Goal: Transaction & Acquisition: Download file/media

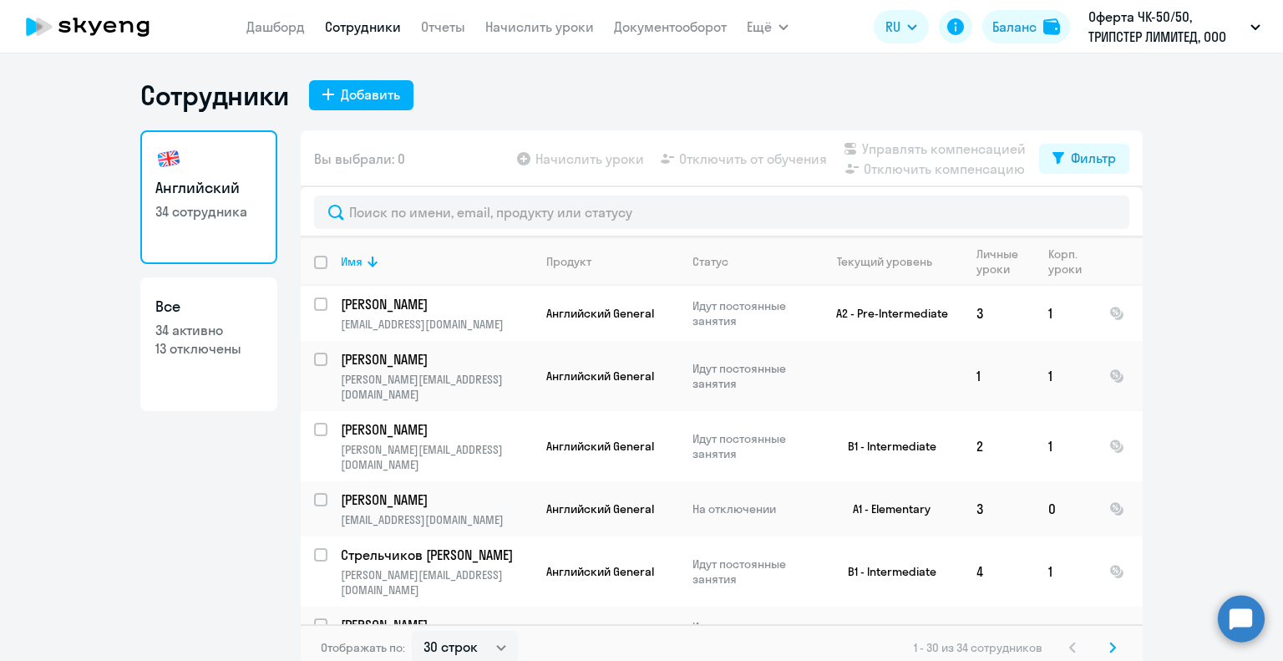
select select "30"
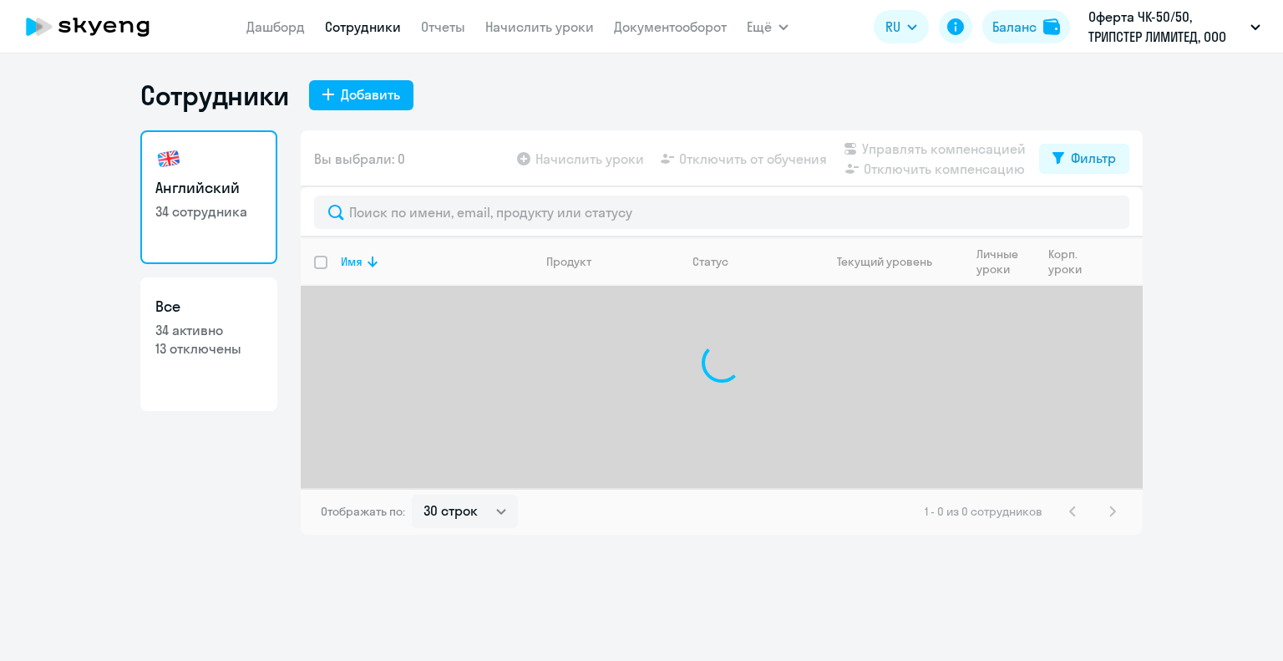
select select "30"
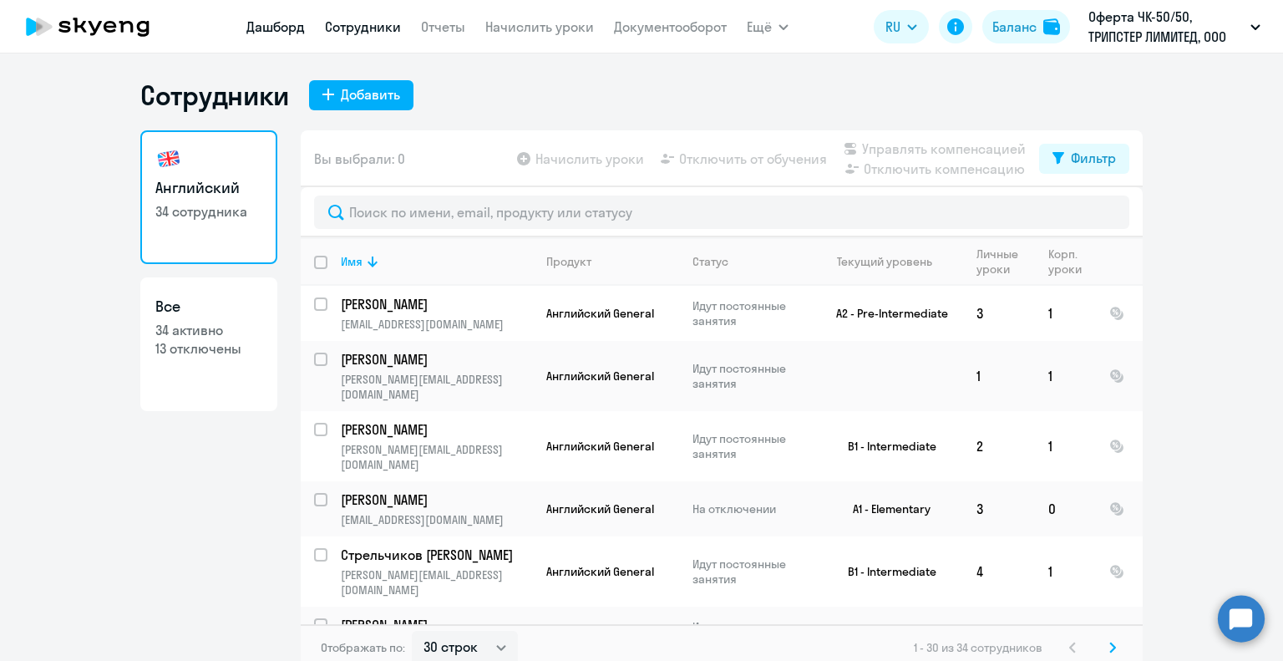
click at [272, 23] on link "Дашборд" at bounding box center [276, 26] width 58 height 17
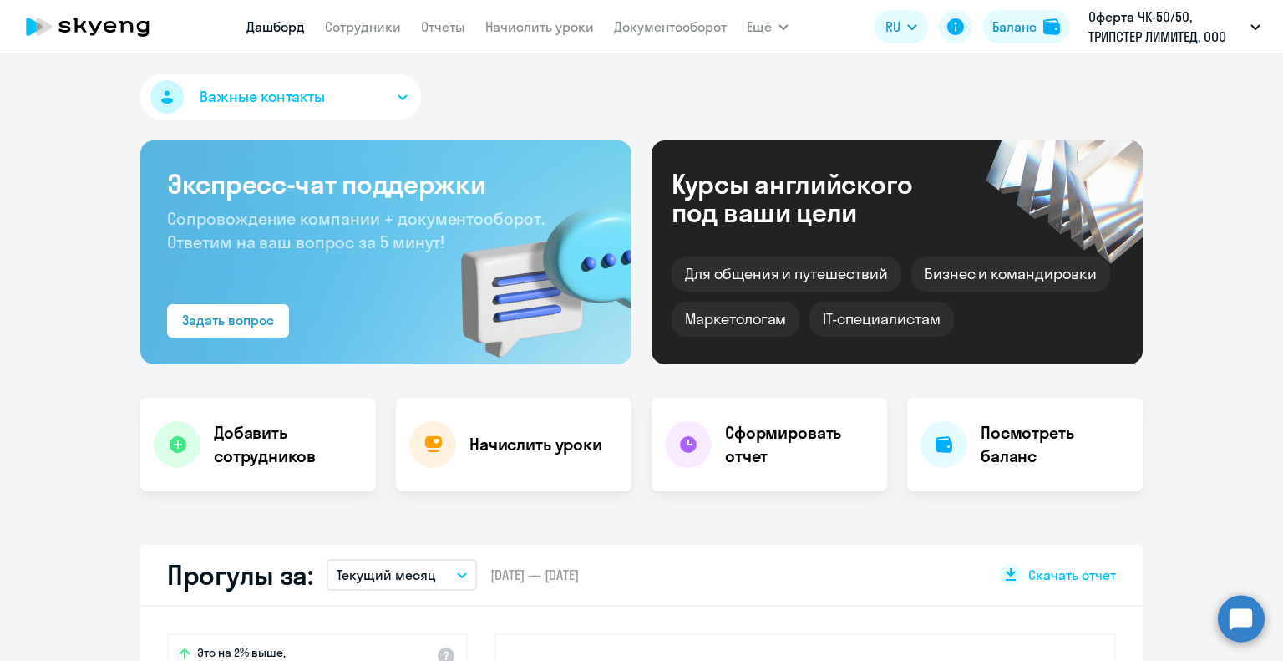
select select "30"
click at [453, 28] on link "Отчеты" at bounding box center [443, 26] width 44 height 17
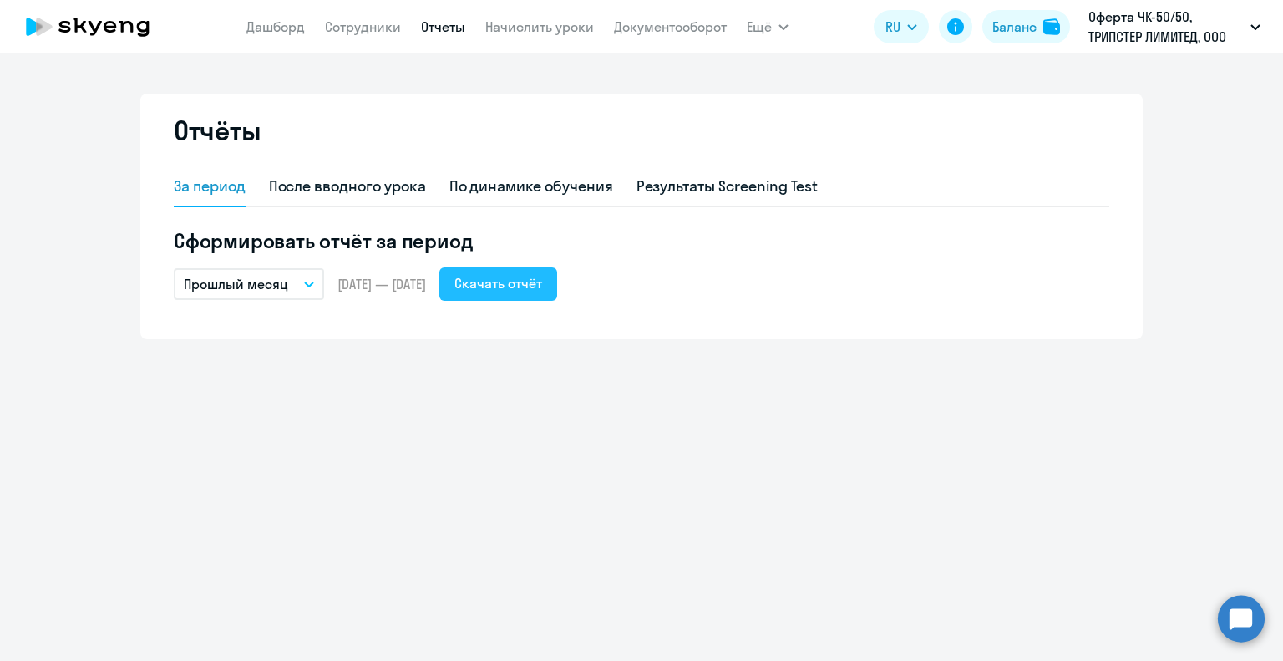
click at [542, 287] on div "Скачать отчёт" at bounding box center [499, 283] width 88 height 20
click at [665, 21] on link "Документооборот" at bounding box center [670, 26] width 113 height 17
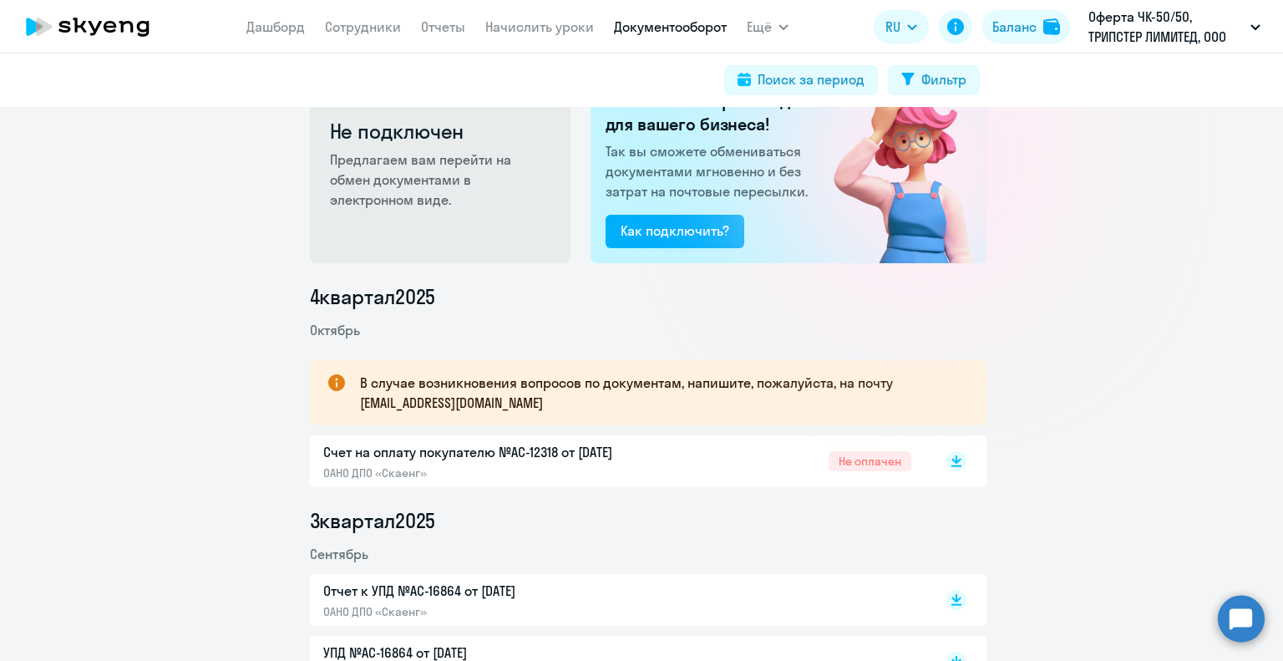
scroll to position [84, 0]
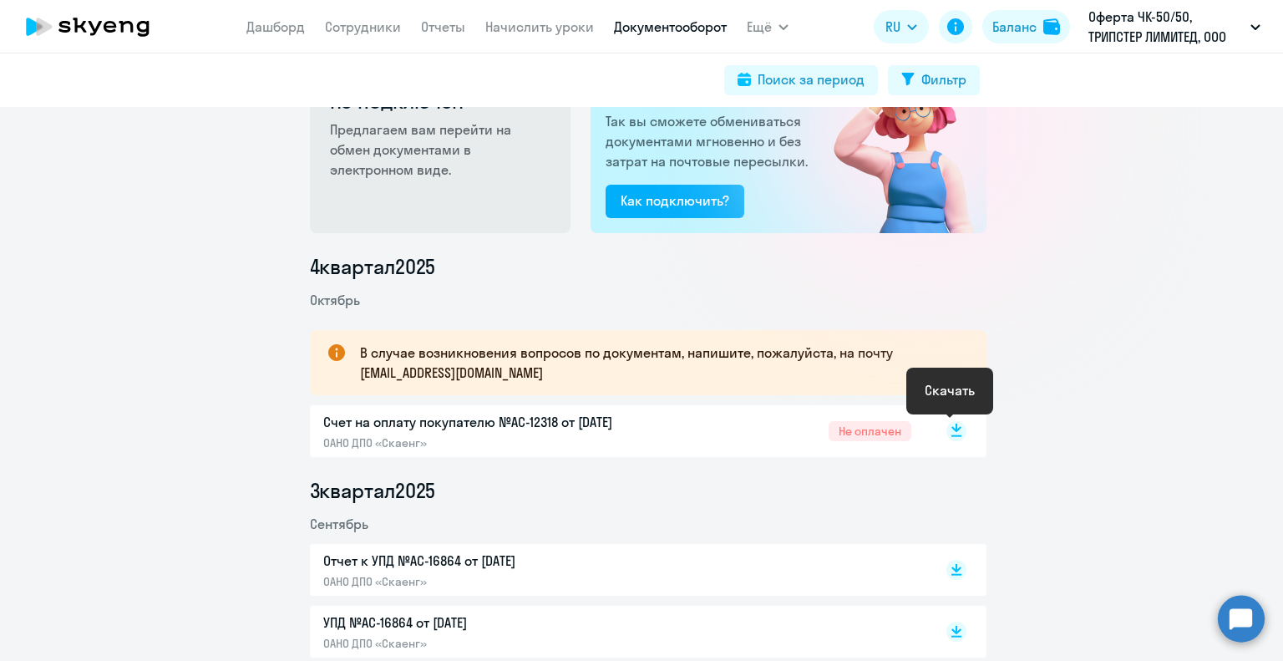
click at [948, 425] on rect at bounding box center [957, 431] width 20 height 20
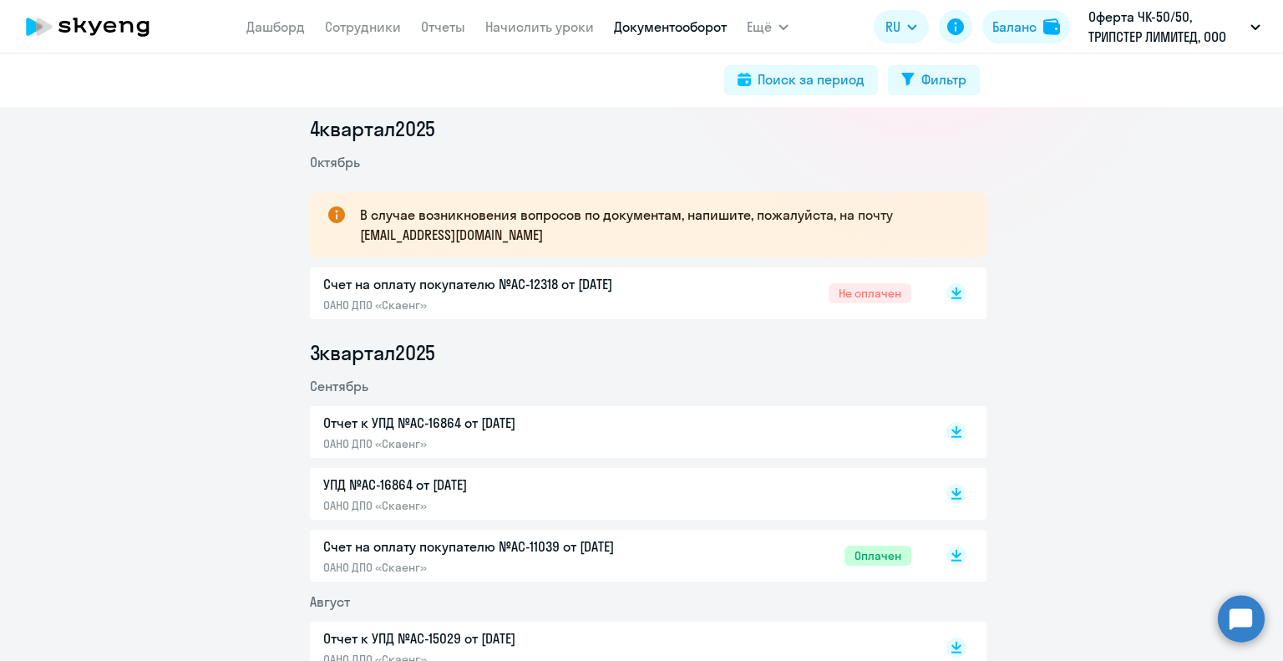
scroll to position [251, 0]
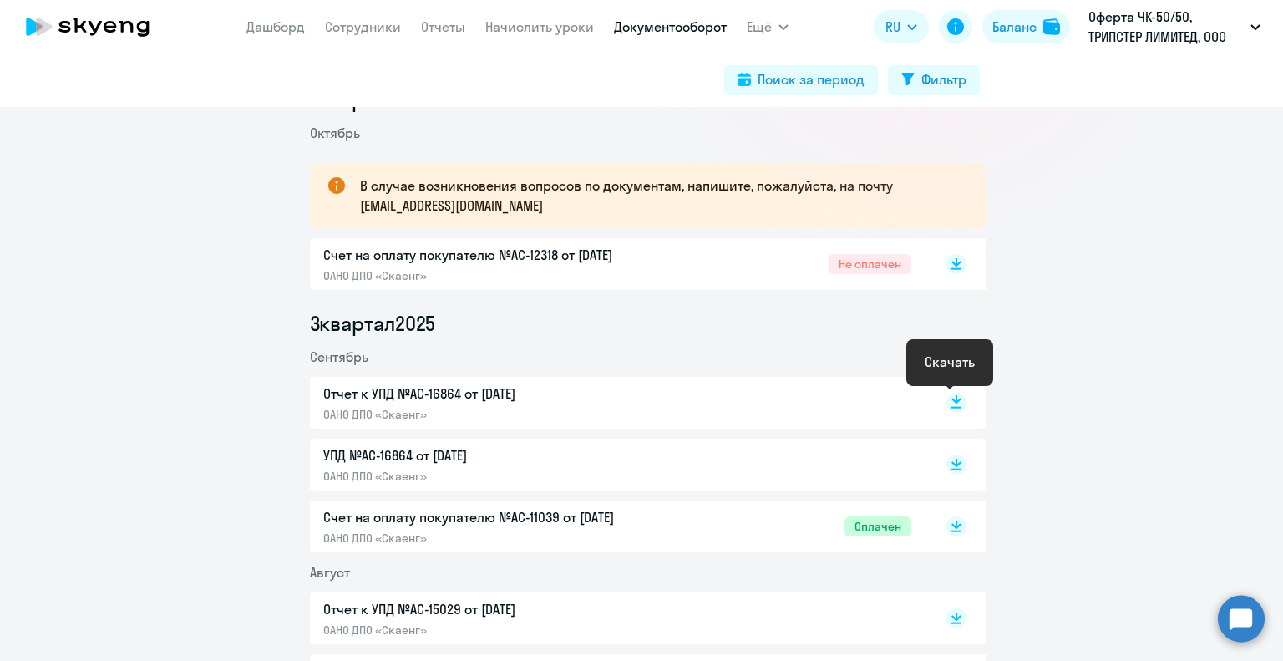
click at [947, 399] on rect at bounding box center [957, 403] width 20 height 20
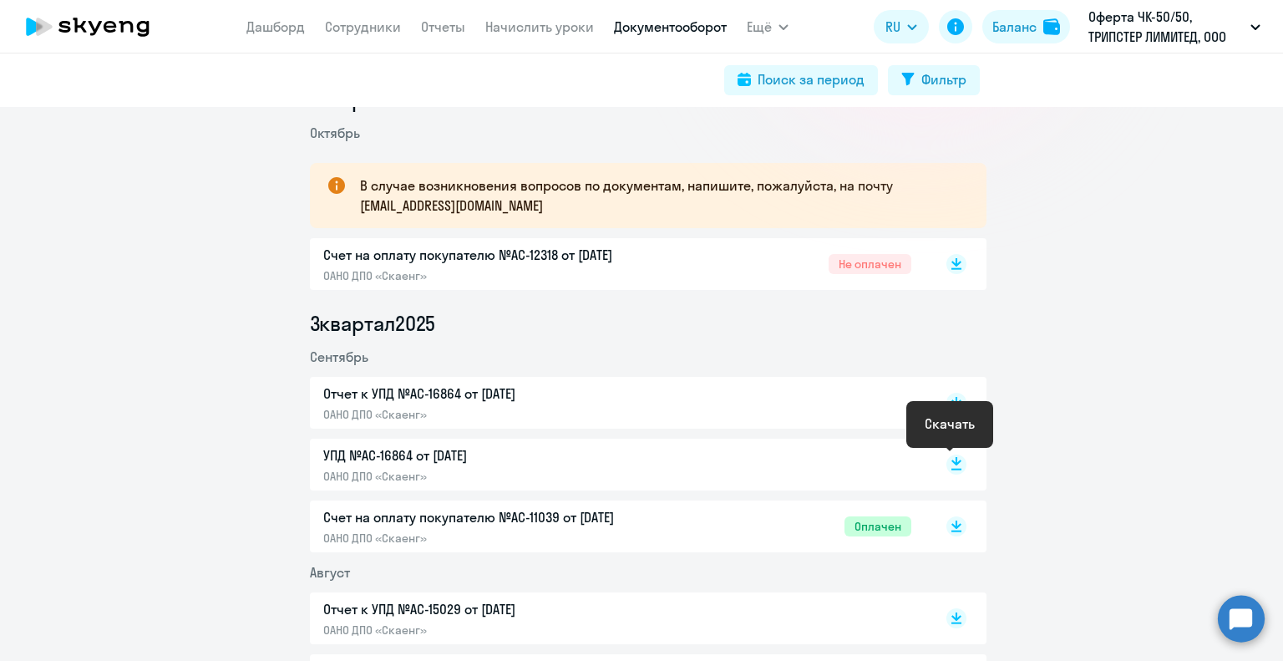
click at [948, 460] on rect at bounding box center [957, 465] width 20 height 20
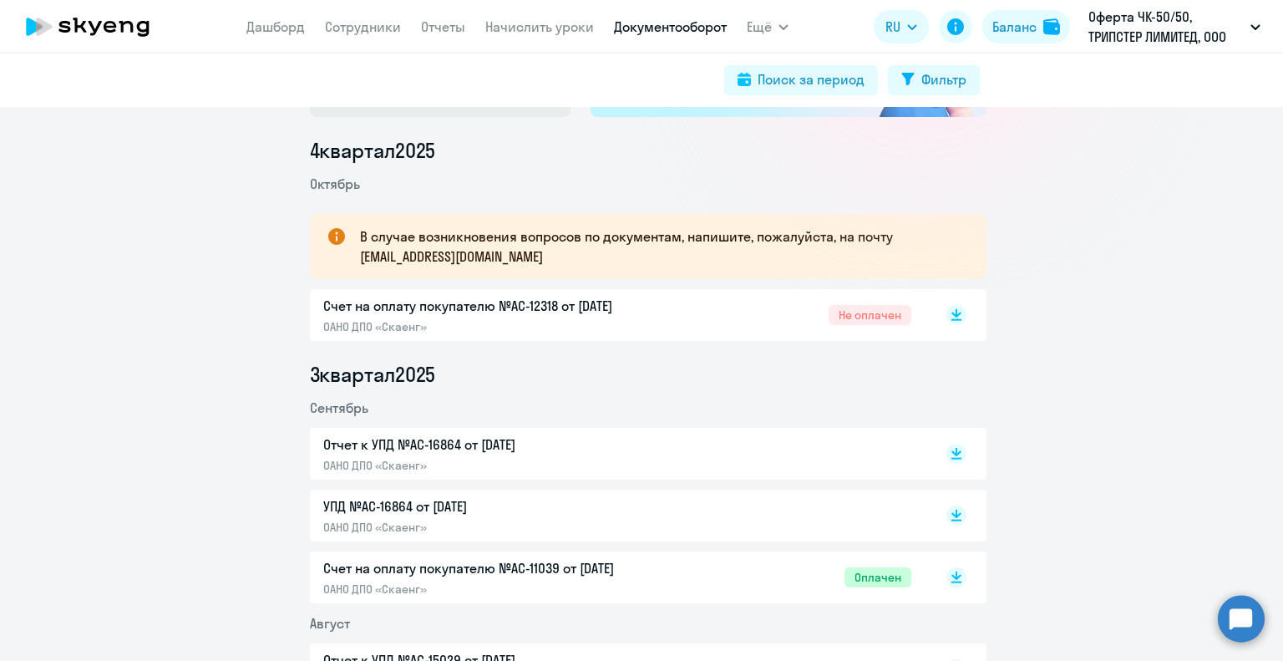
scroll to position [0, 0]
